Goal: Navigation & Orientation: Find specific page/section

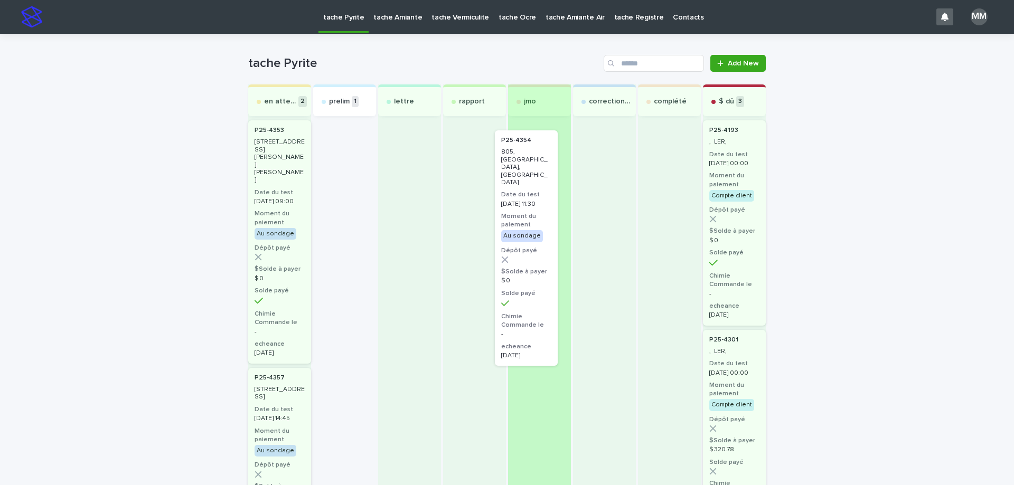
drag, startPoint x: 342, startPoint y: 153, endPoint x: 537, endPoint y: 159, distance: 195.0
click at [536, 161] on div "en attente 2 P25-4353 261, rue Anne-Hébert, Saint-Basile-le-Grand Date du test …" at bounding box center [507, 440] width 518 height 713
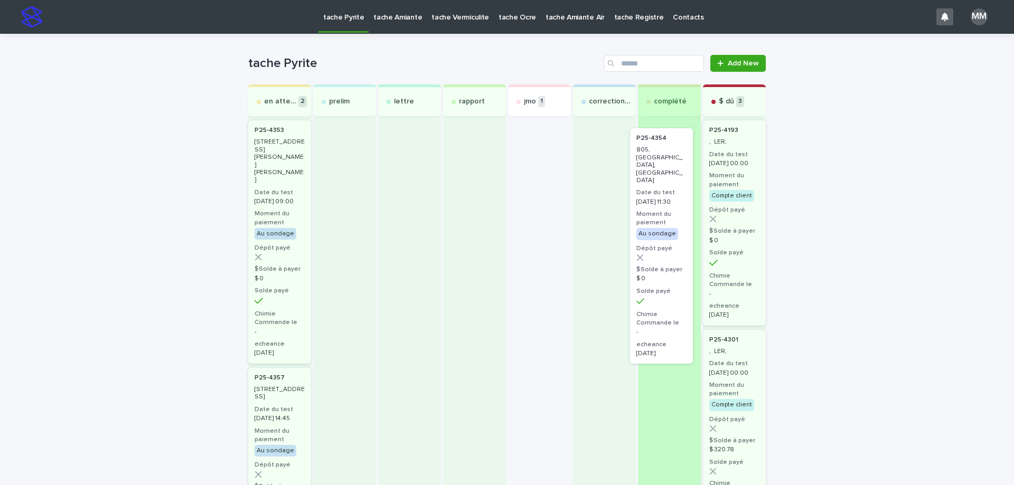
drag, startPoint x: 537, startPoint y: 153, endPoint x: 666, endPoint y: 163, distance: 129.8
click at [666, 163] on div "en attente 2 P25-4353 261, rue Anne-Hébert, Saint-Basile-le-Grand Date du test …" at bounding box center [507, 440] width 518 height 713
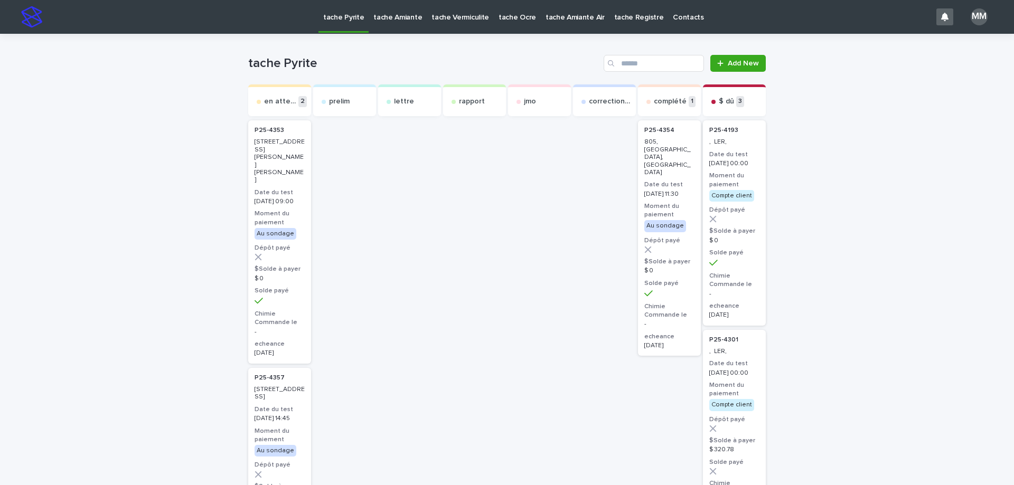
click at [388, 12] on p "tache Amiante" at bounding box center [397, 11] width 49 height 22
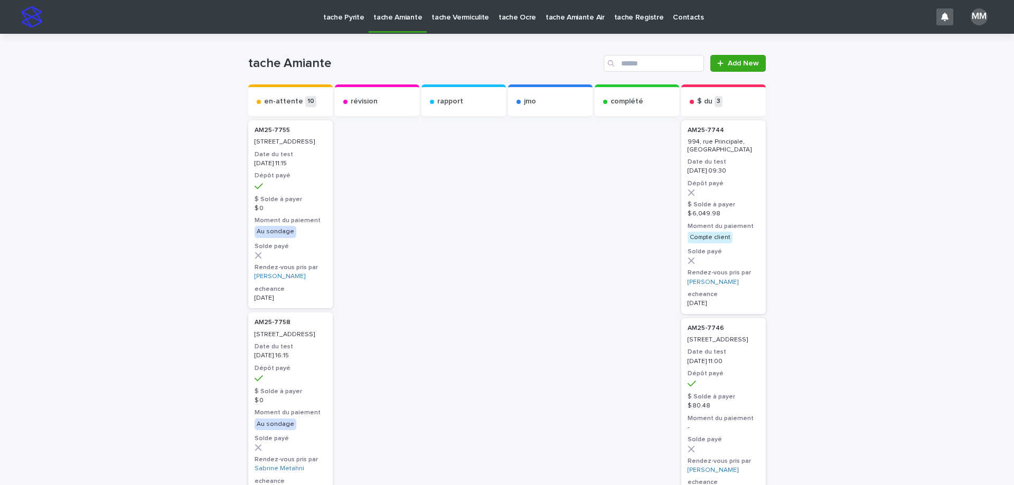
click at [439, 15] on p "tache Vermiculite" at bounding box center [460, 11] width 58 height 22
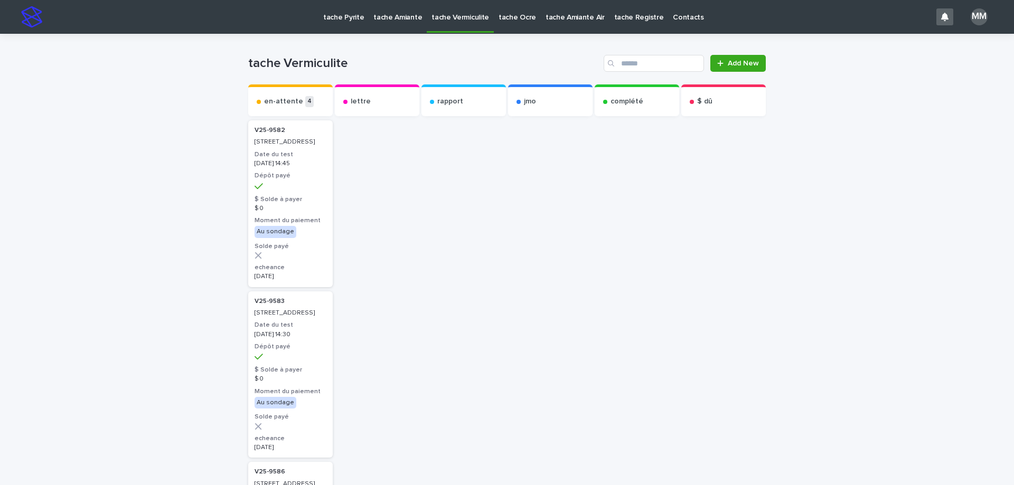
click at [342, 12] on p "tache Pyrite" at bounding box center [343, 11] width 41 height 22
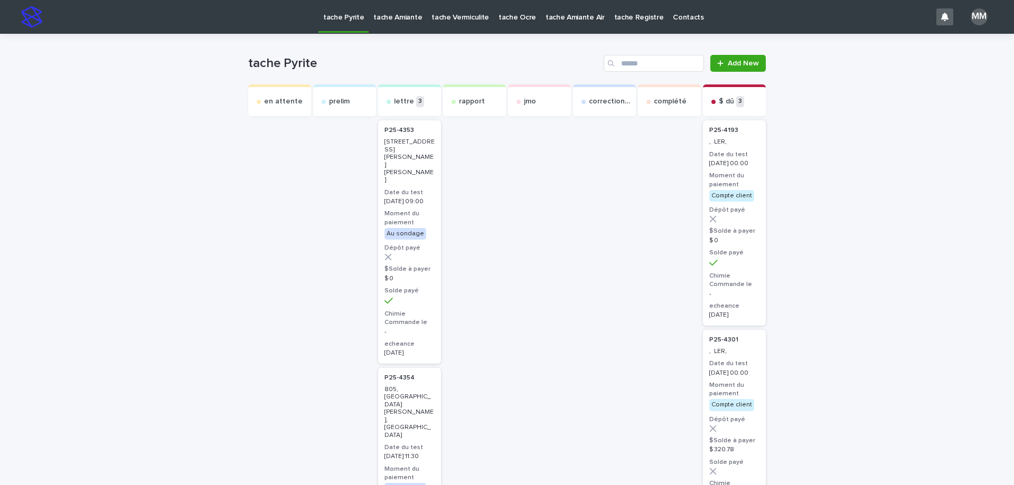
click at [409, 18] on p "tache Amiante" at bounding box center [397, 11] width 49 height 22
